Goal: Information Seeking & Learning: Learn about a topic

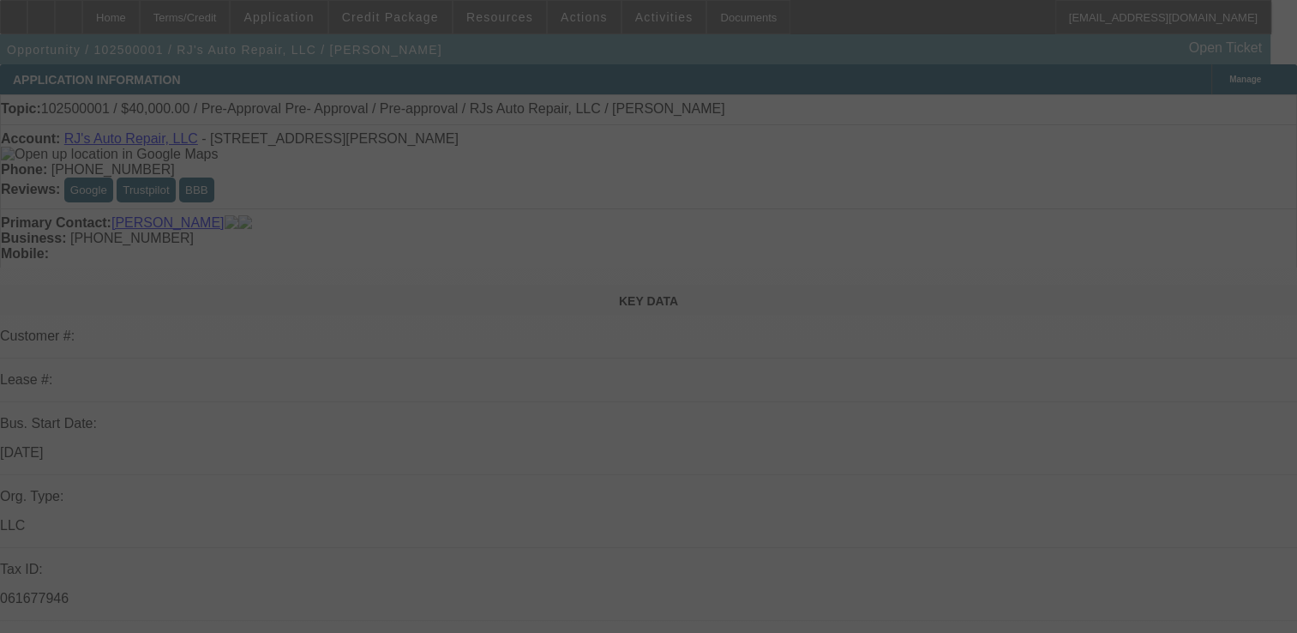
select select "0"
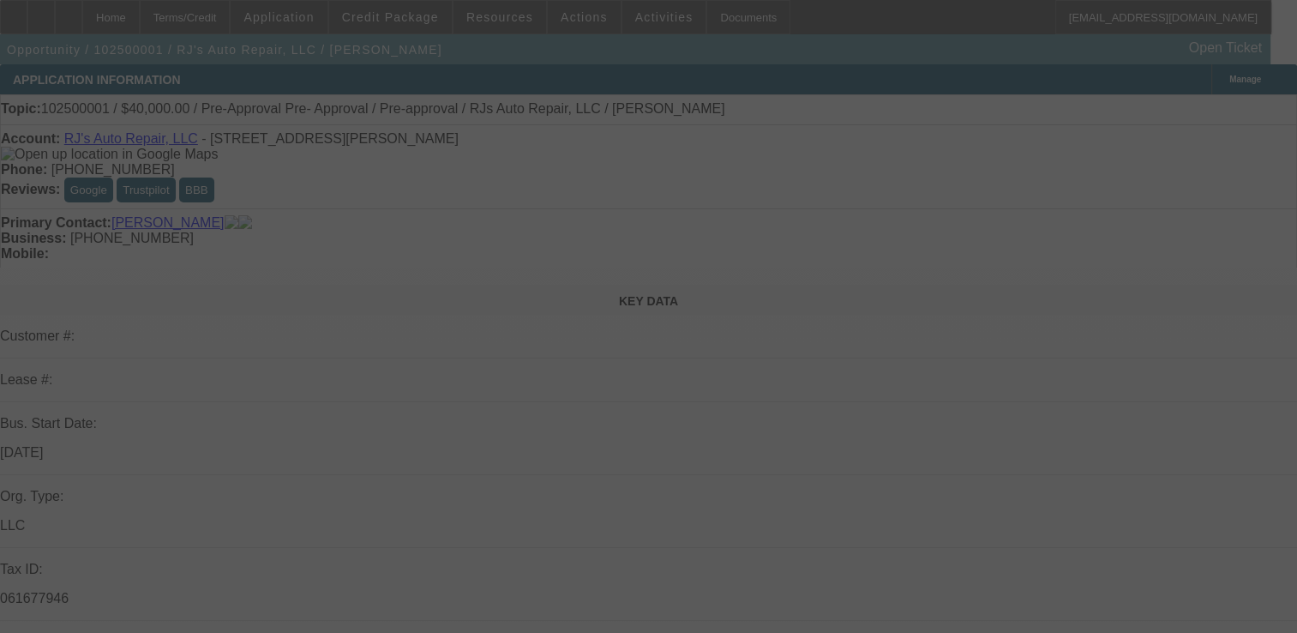
select select "0"
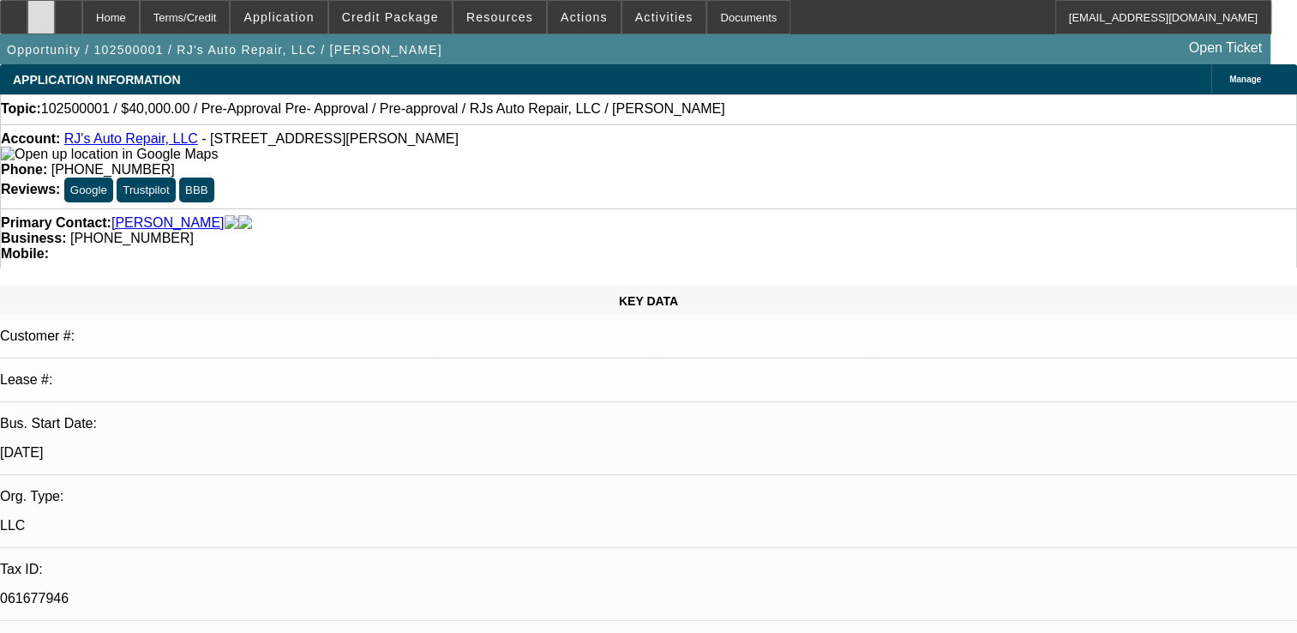
select select "1"
select select "3"
select select "6"
select select "1"
select select "3"
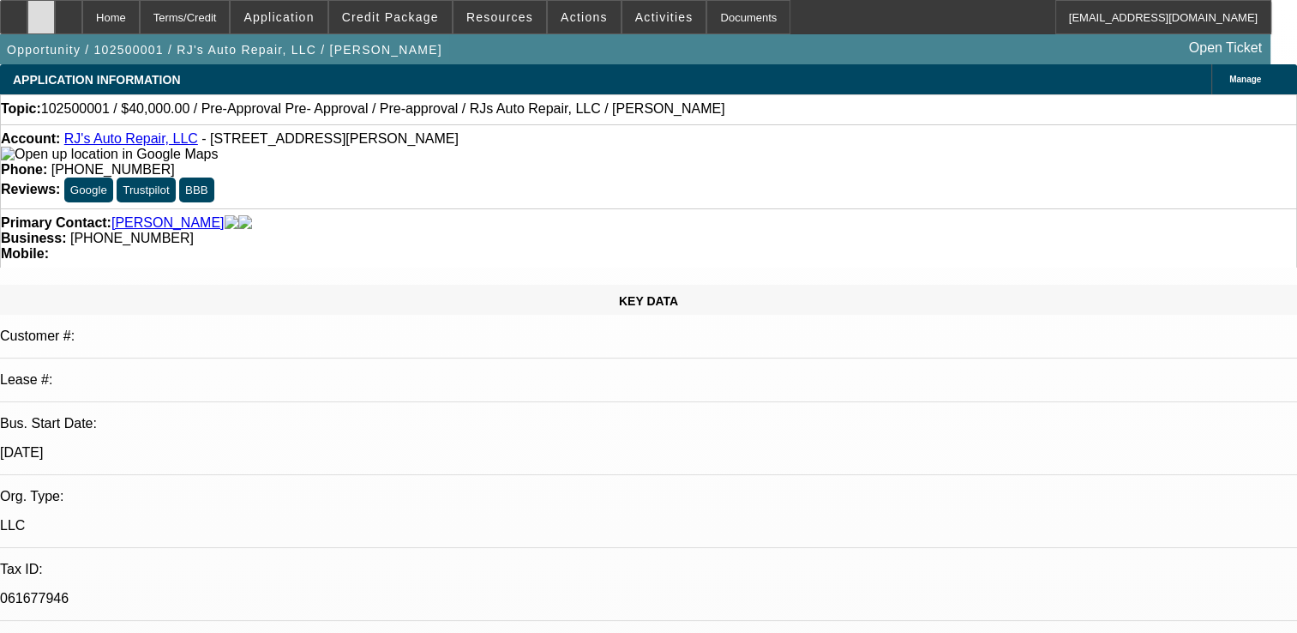
select select "6"
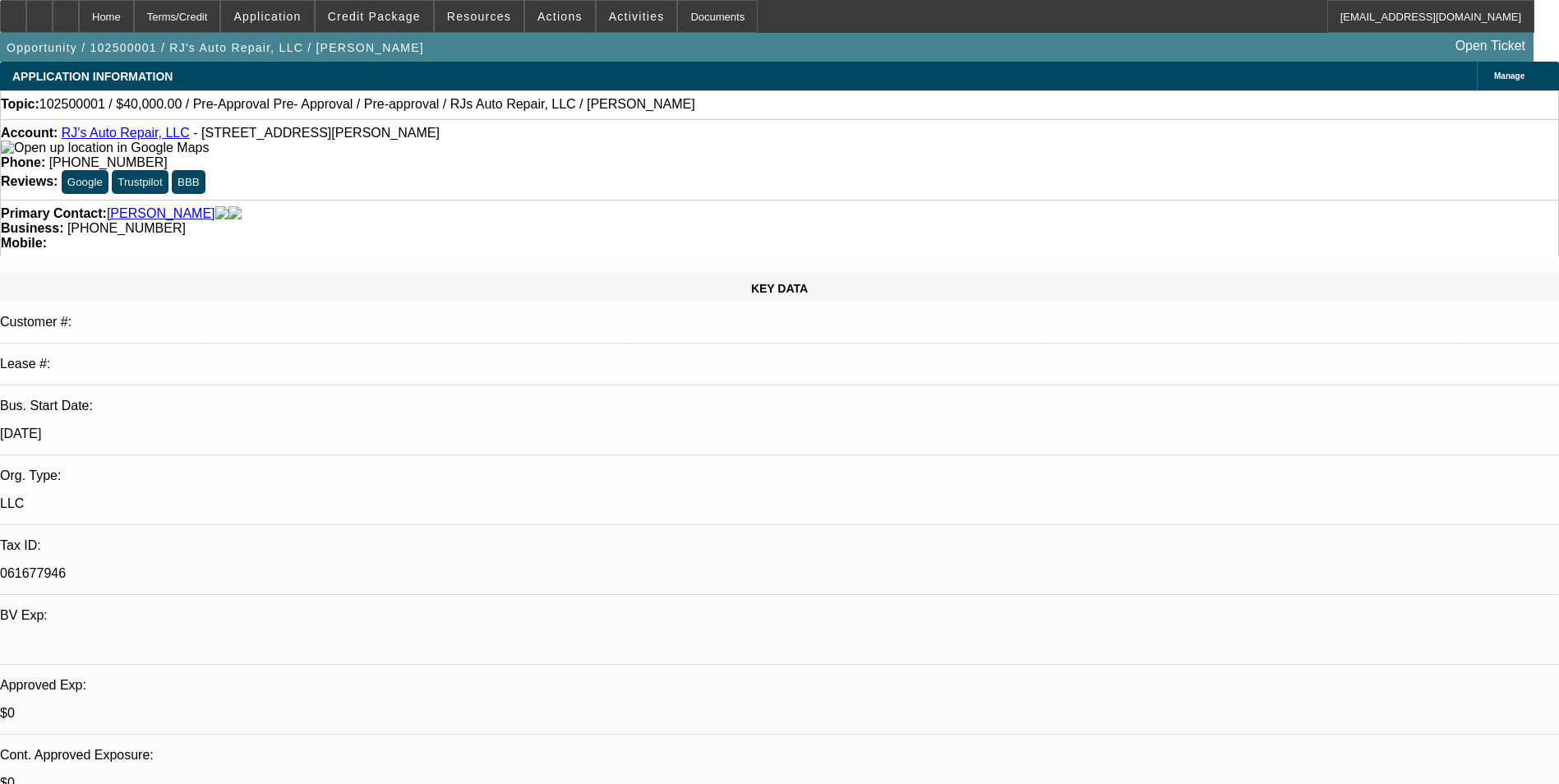
click at [209, 150] on icon at bounding box center [209, 148] width 0 height 14
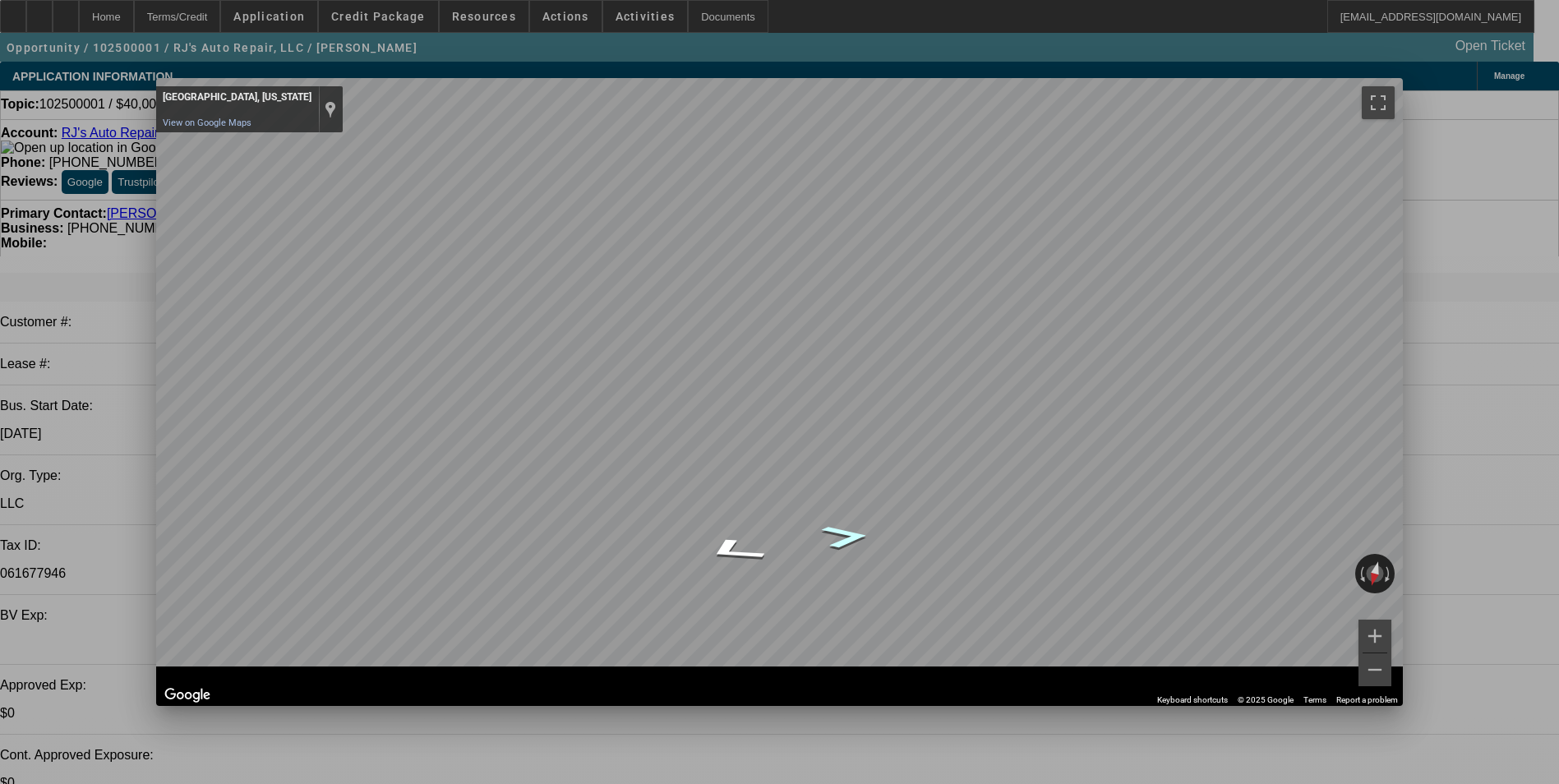
click at [836, 554] on icon "Go Southwest" at bounding box center [846, 537] width 89 height 35
click at [836, 546] on icon "Go Southwest, Taylor Ave" at bounding box center [831, 527] width 120 height 38
click at [718, 516] on icon "Go North, Taylor Ave" at bounding box center [730, 495] width 109 height 42
click at [1384, 94] on span "Close" at bounding box center [1382, 92] width 22 height 9
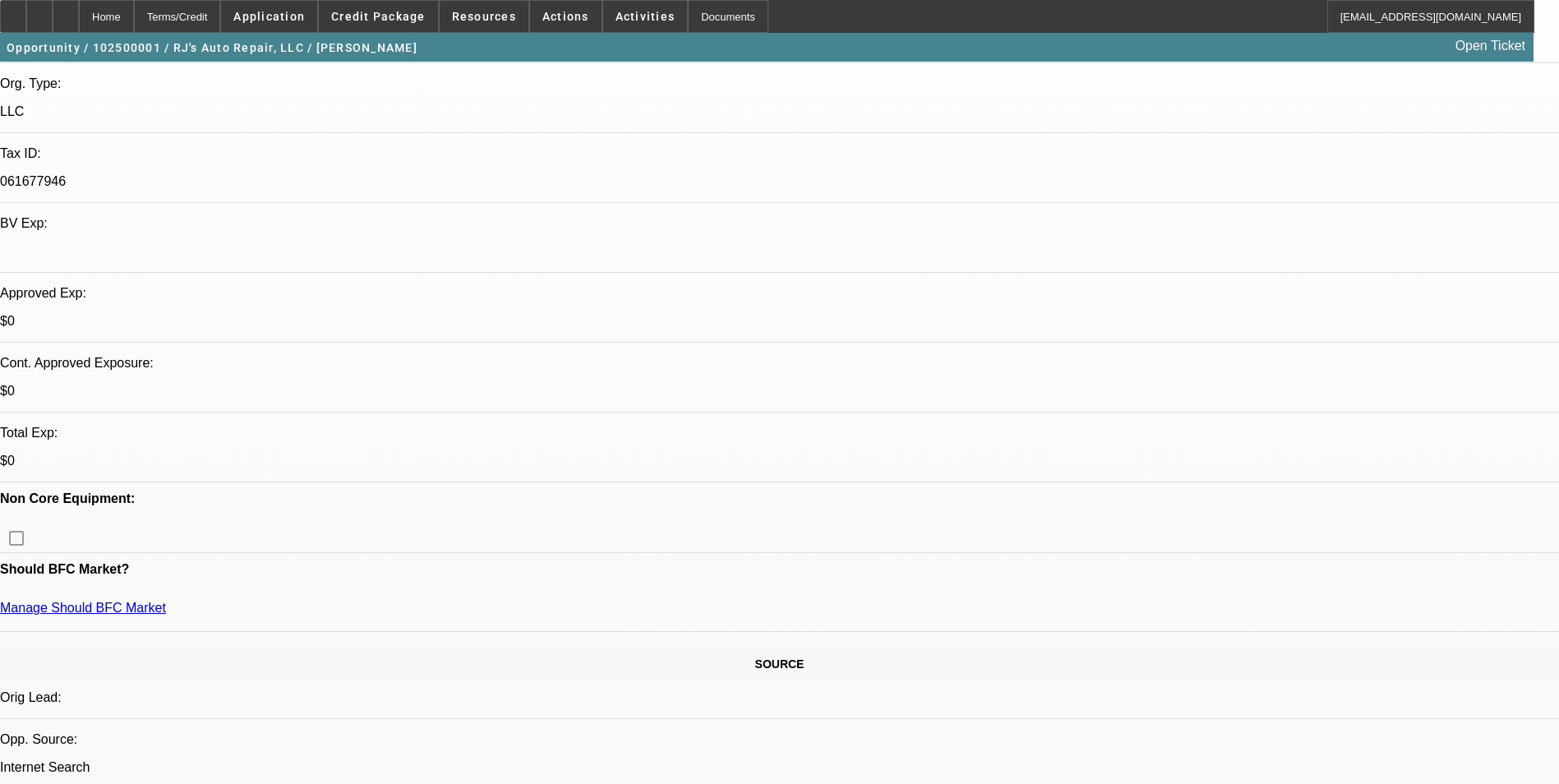
scroll to position [493, 0]
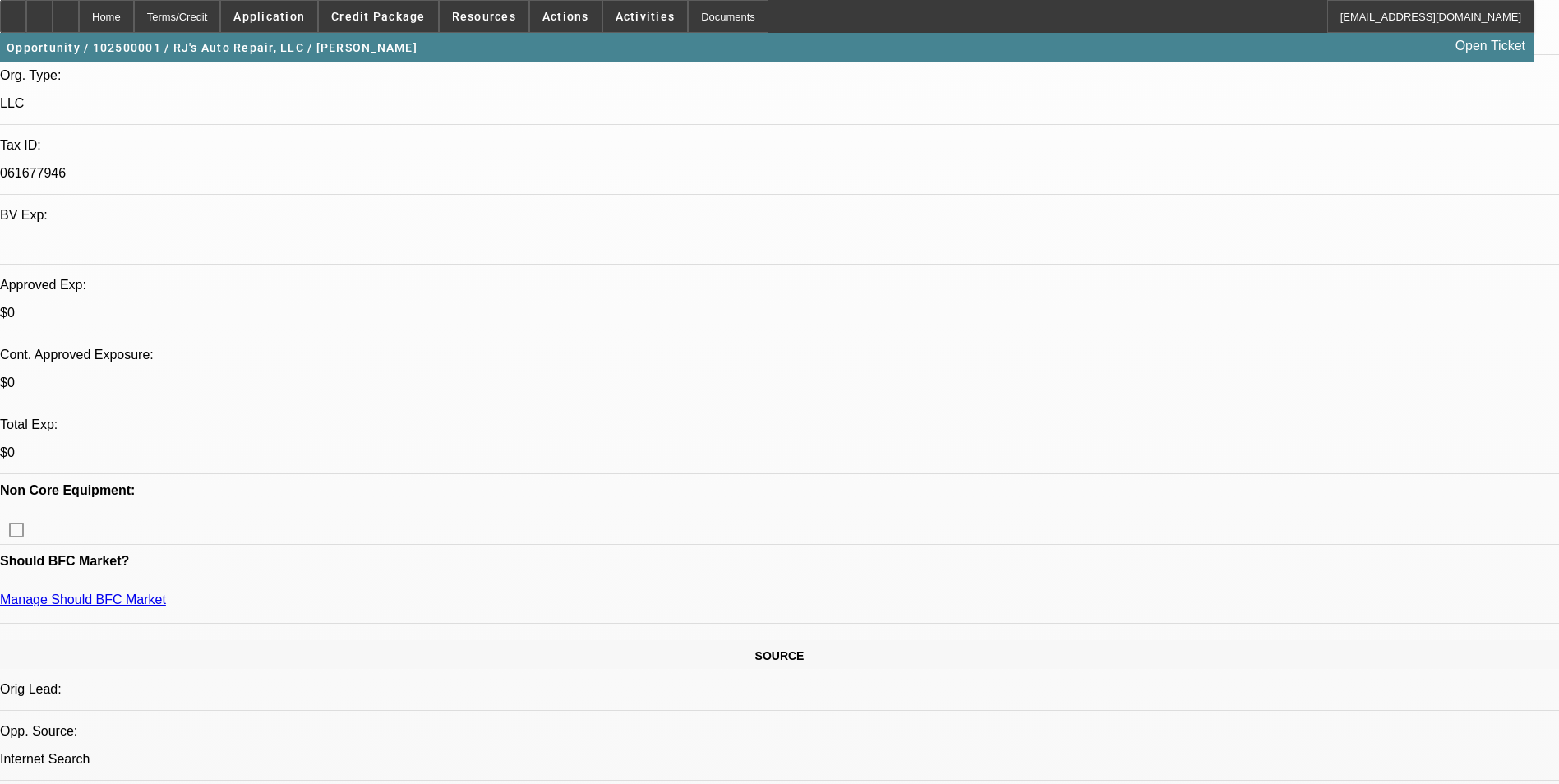
scroll to position [411, 0]
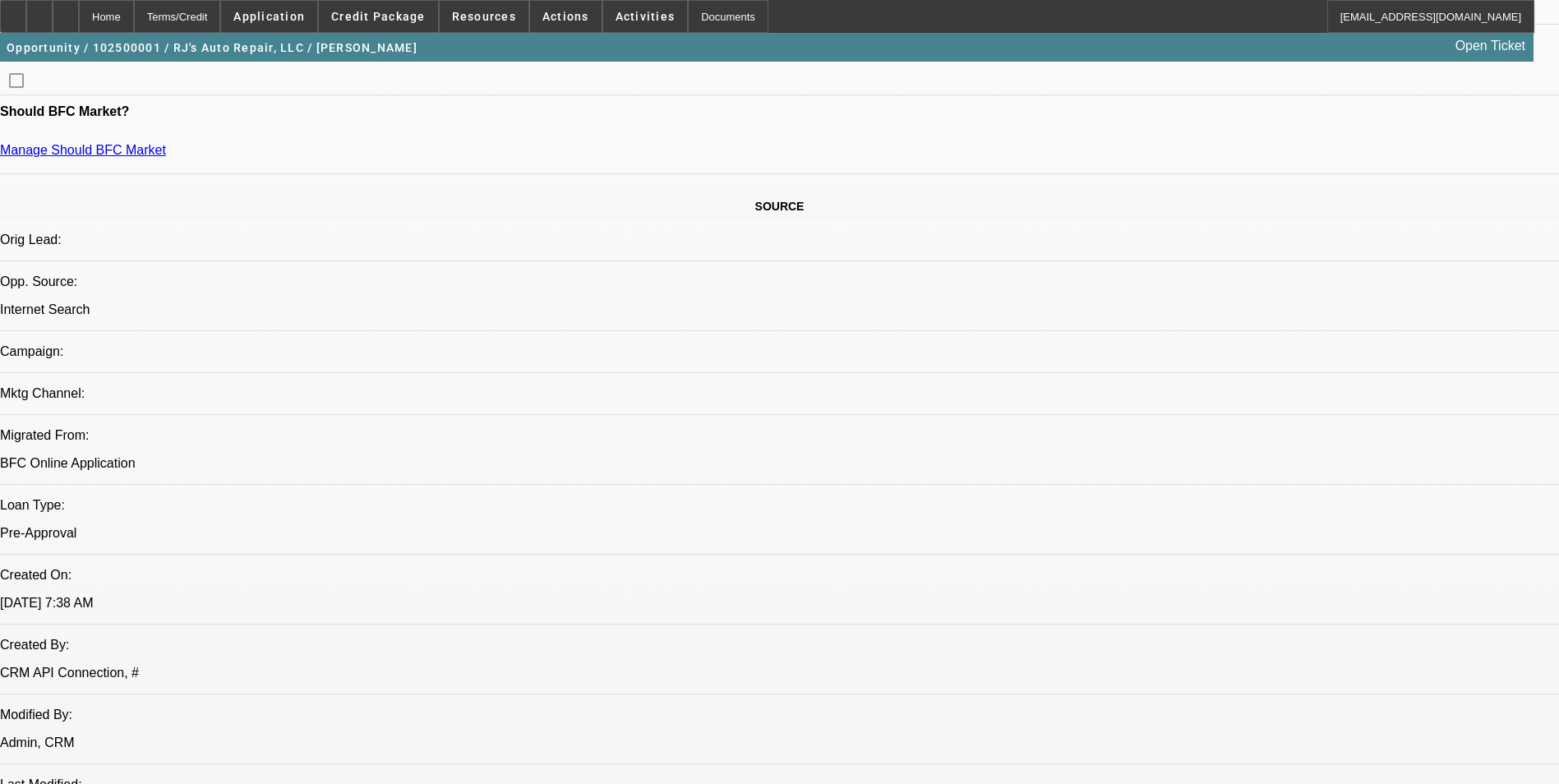
scroll to position [904, 0]
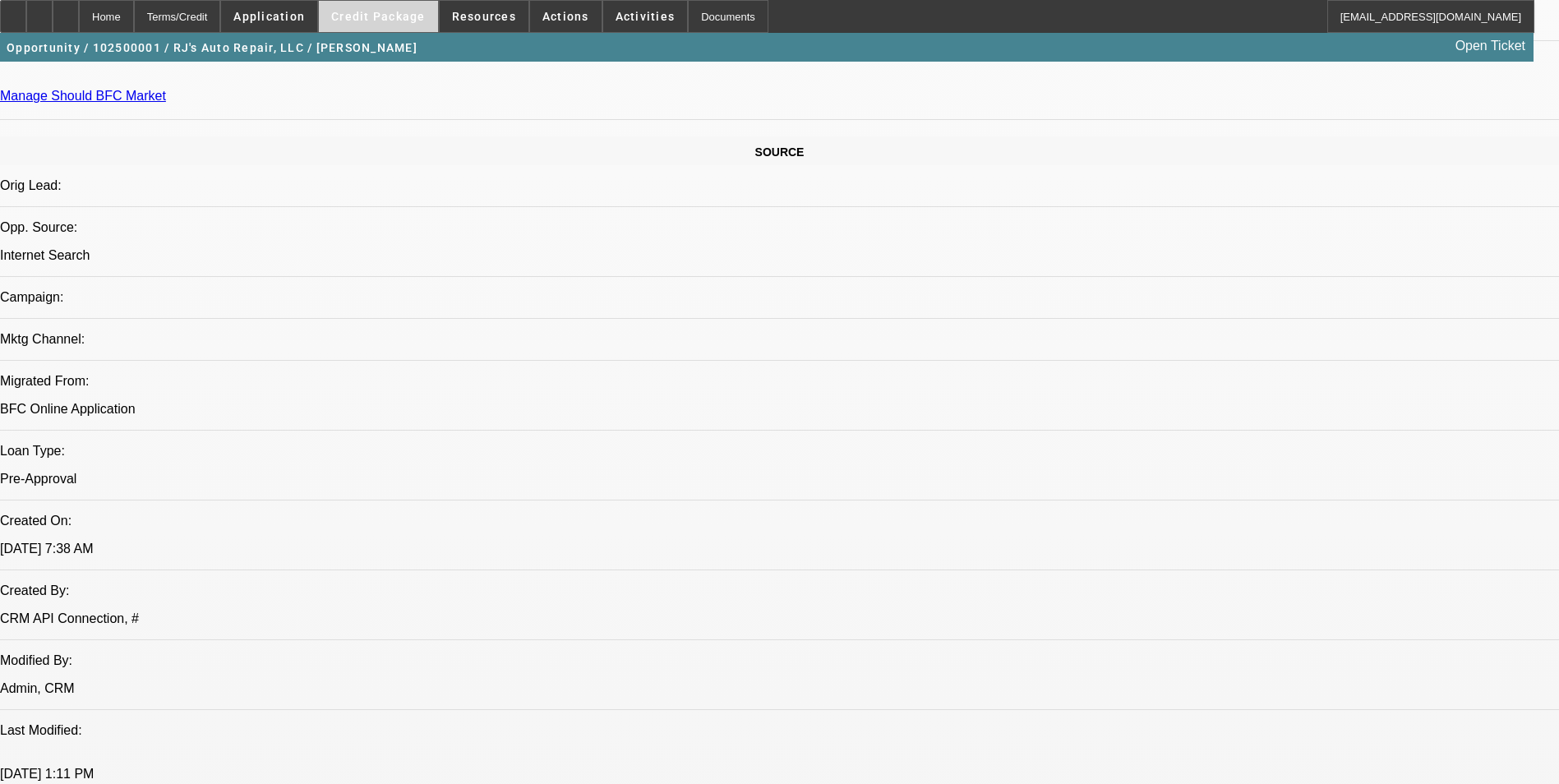
click at [388, 11] on span "Credit Package" at bounding box center [379, 16] width 95 height 13
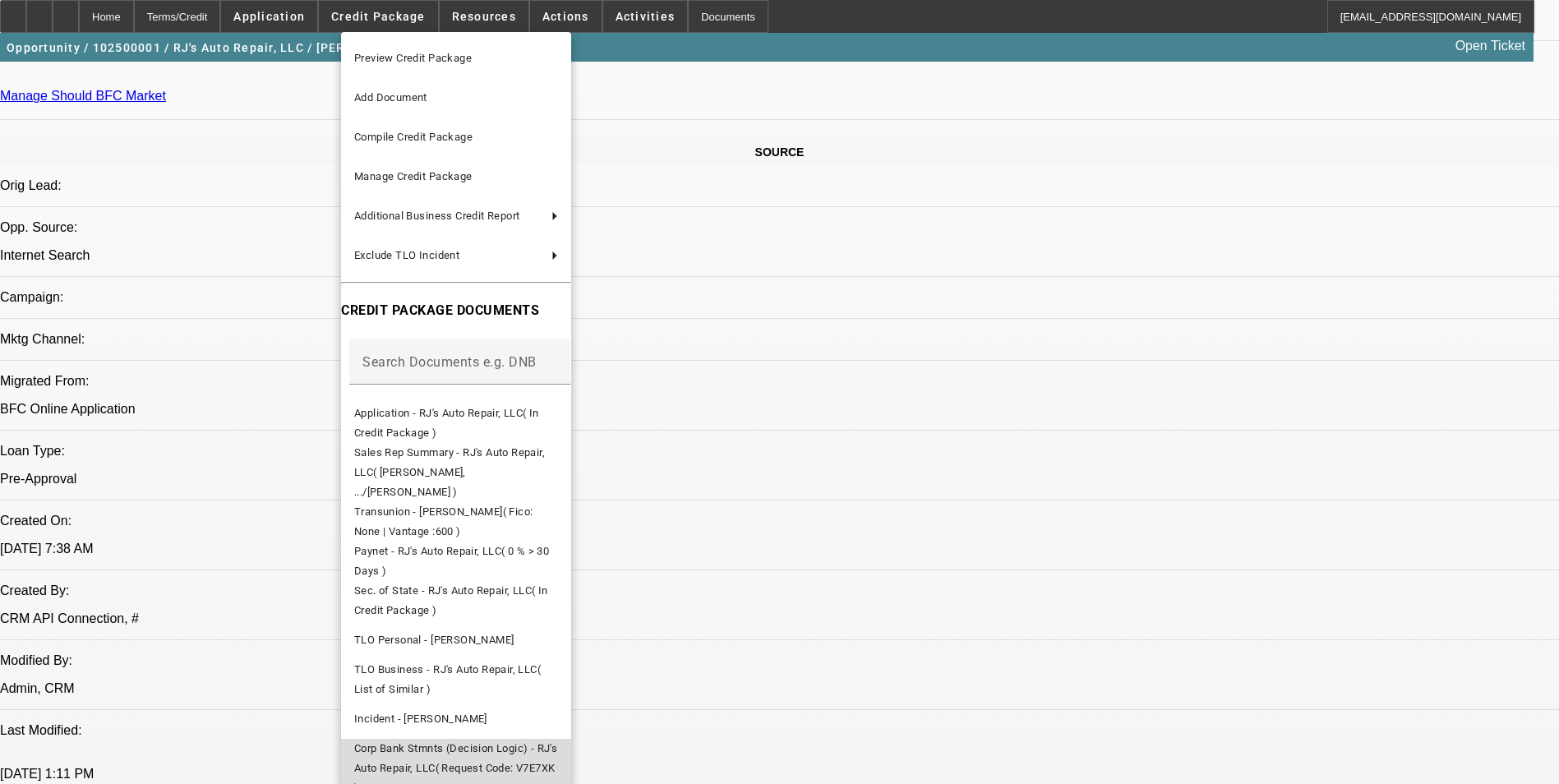
click at [499, 742] on span "Corp Bank Stmnts (Decision Logic) - RJ's Auto Repair, LLC( Request Code: V7E7XK…" at bounding box center [456, 768] width 203 height 52
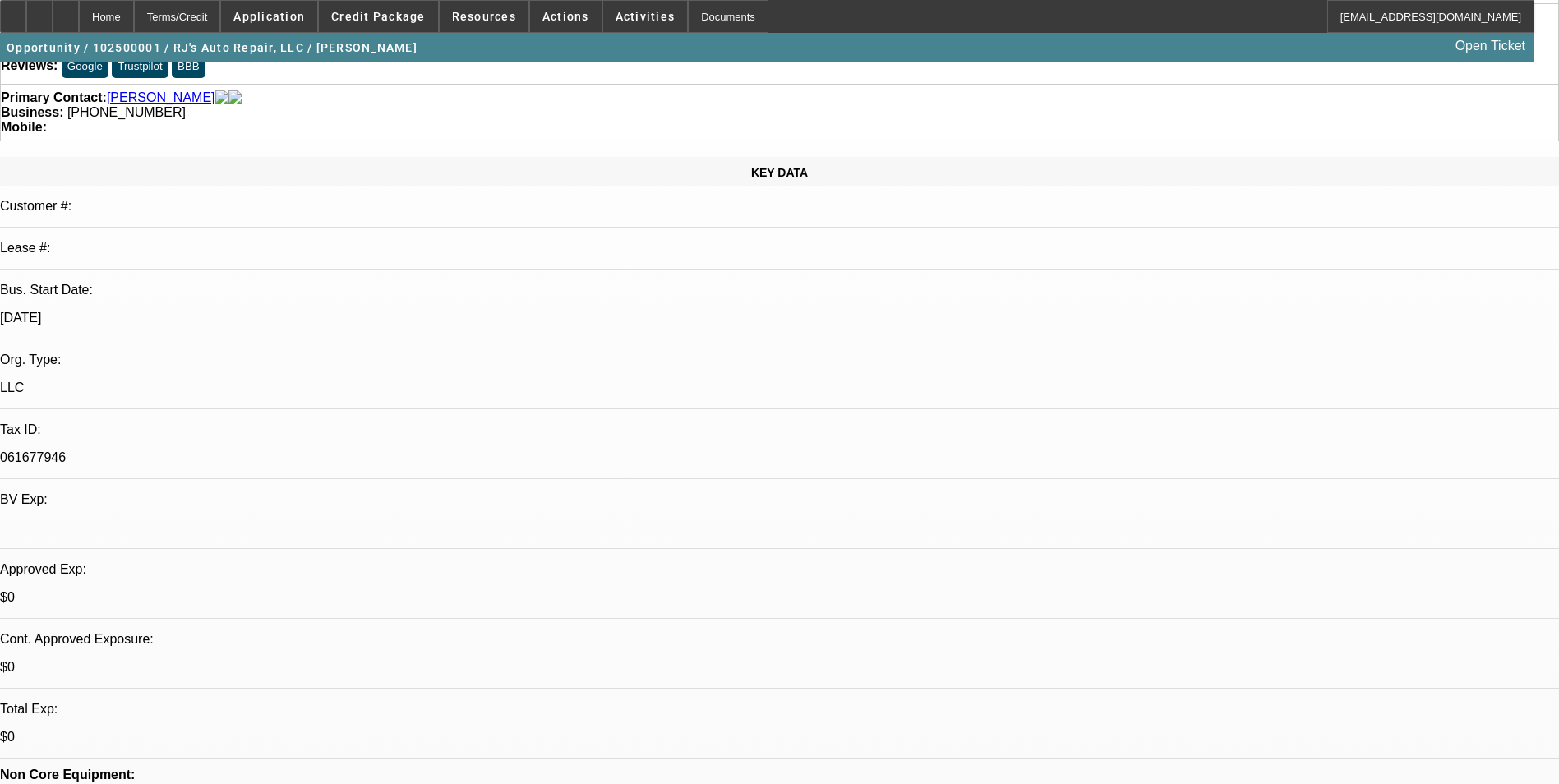
scroll to position [0, 0]
